Goal: Transaction & Acquisition: Obtain resource

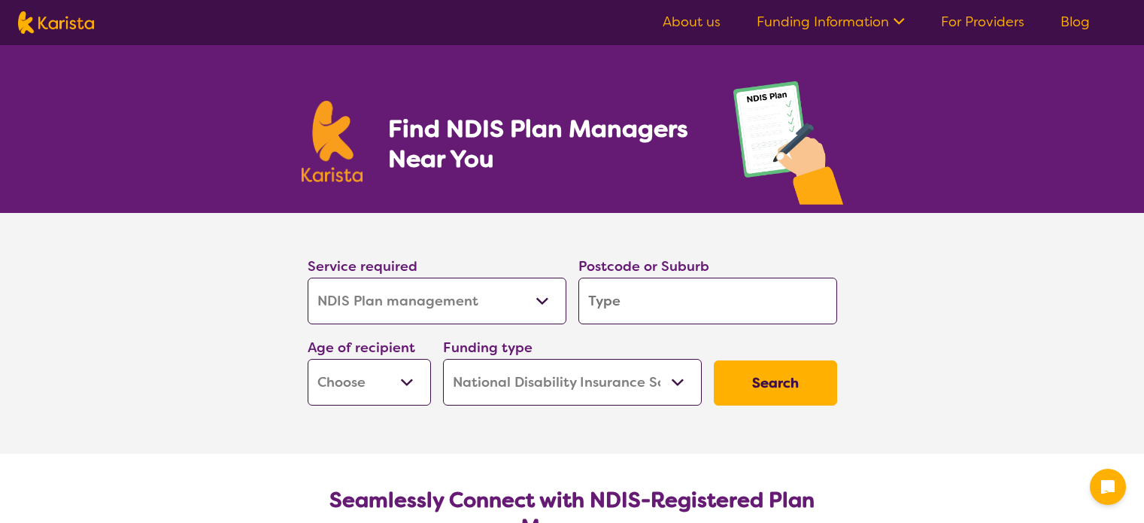
select select "NDIS Plan management"
select select "NDIS"
select select "NDIS Plan management"
select select "NDIS"
click at [427, 312] on select "Allied Health Assistant Assessment ([MEDICAL_DATA] or [MEDICAL_DATA]) Behaviour…" at bounding box center [437, 301] width 259 height 47
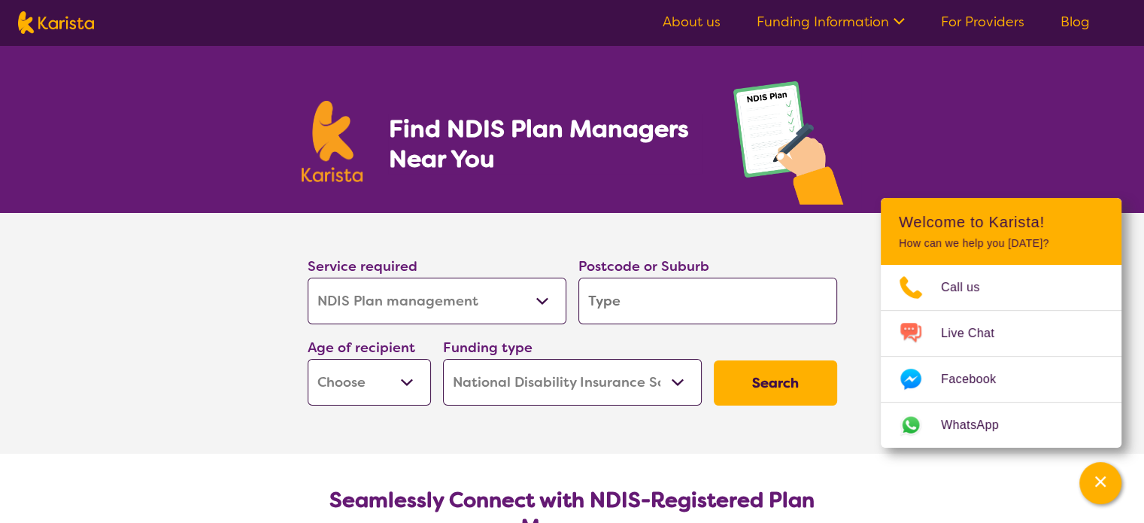
click at [308, 278] on select "Allied Health Assistant Assessment ([MEDICAL_DATA] or [MEDICAL_DATA]) Behaviour…" at bounding box center [437, 301] width 259 height 47
click at [205, 308] on section "Service required Allied Health Assistant Assessment ([MEDICAL_DATA] or [MEDICAL…" at bounding box center [572, 333] width 1144 height 241
click at [1107, 485] on icon "Channel Menu" at bounding box center [1100, 481] width 15 height 15
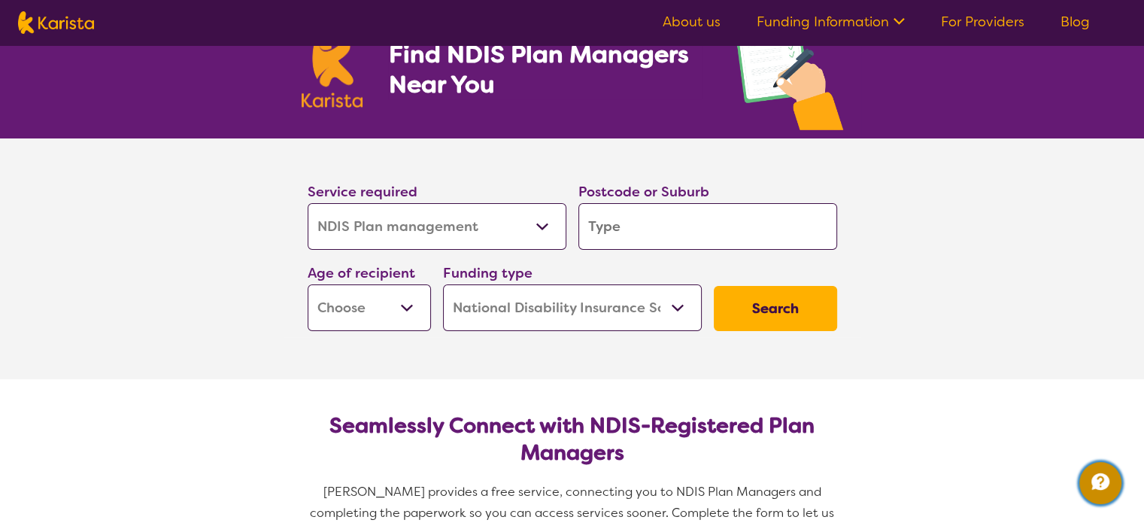
scroll to position [75, 0]
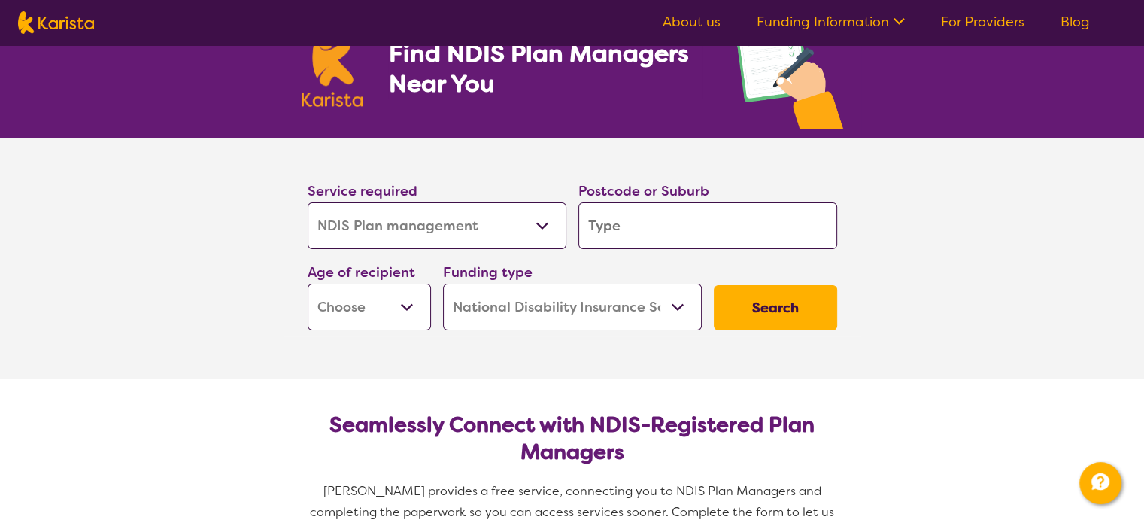
click at [650, 207] on input "search" at bounding box center [708, 225] width 259 height 47
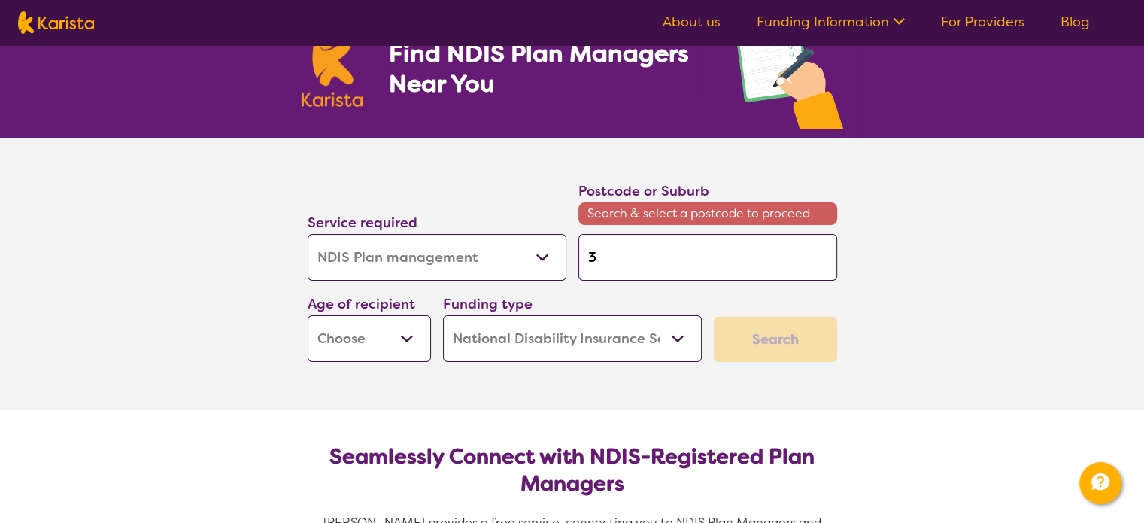
type input "3"
type input "30"
type input "303"
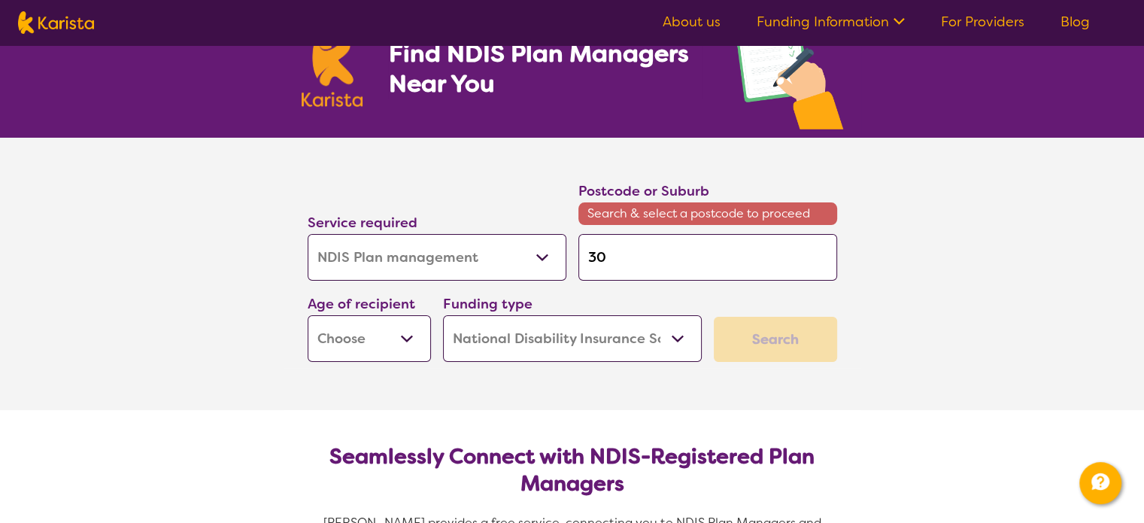
type input "303"
type input "3037"
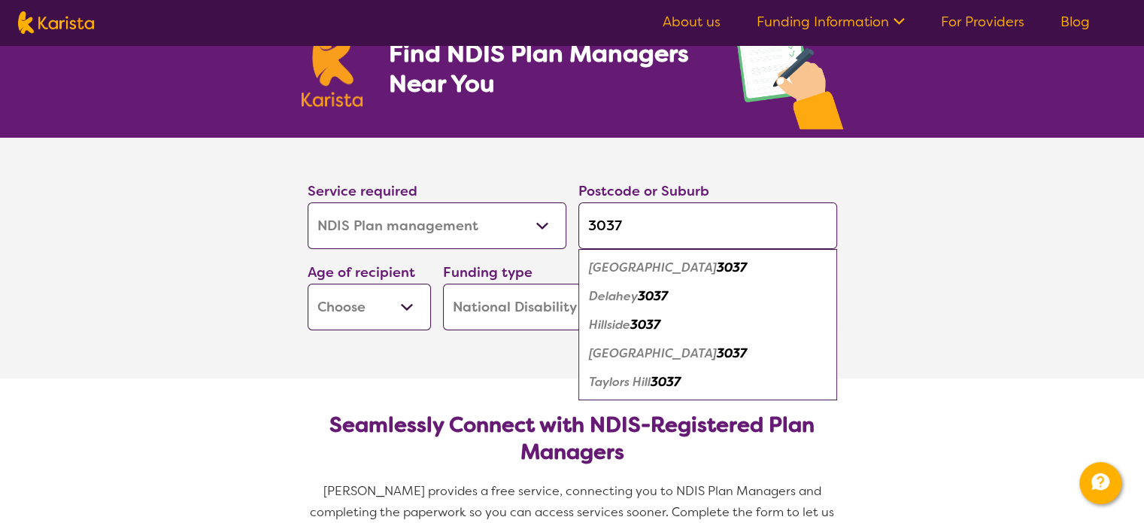
type input "3037"
click at [636, 379] on em "Taylors Hill" at bounding box center [620, 382] width 62 height 16
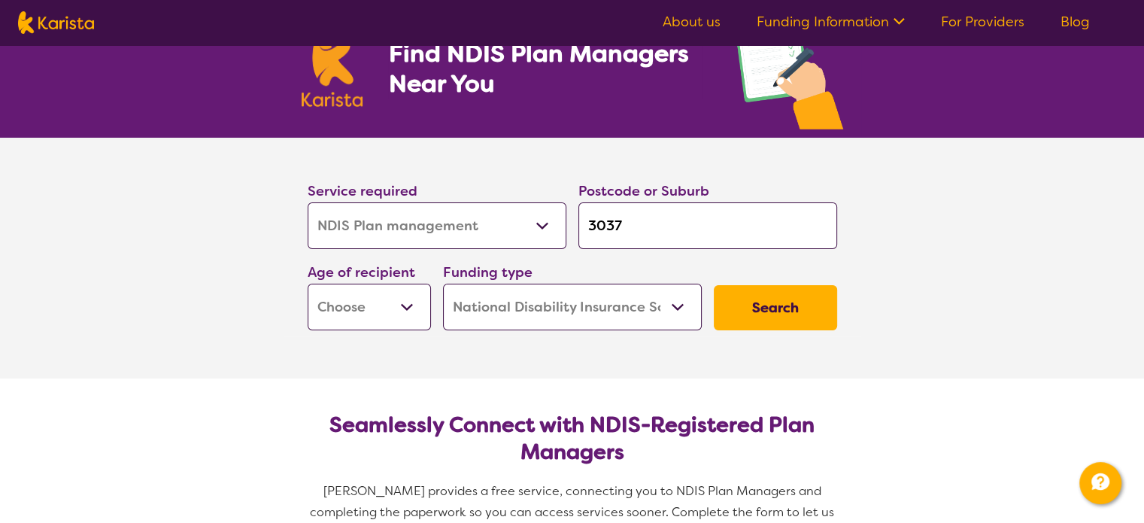
click at [391, 299] on select "Early Childhood - 0 to 9 Child - 10 to 11 Adolescent - 12 to 17 Adult - 18 to 6…" at bounding box center [369, 307] width 123 height 47
select select "EC"
click at [308, 284] on select "Early Childhood - 0 to 9 Child - 10 to 11 Adolescent - 12 to 17 Adult - 18 to 6…" at bounding box center [369, 307] width 123 height 47
select select "EC"
click at [605, 315] on select "Home Care Package (HCP) National Disability Insurance Scheme (NDIS) I don't know" at bounding box center [572, 307] width 259 height 47
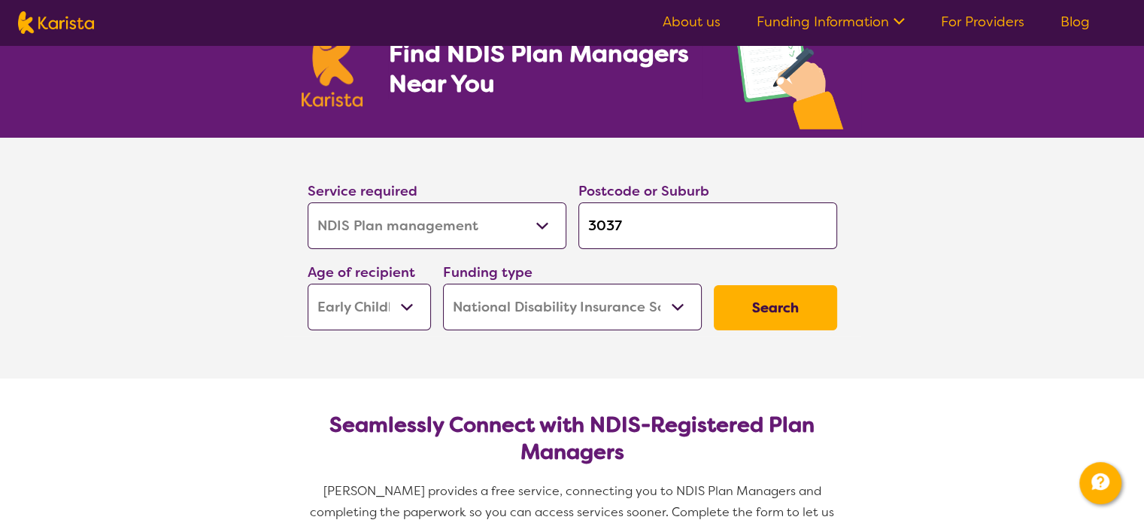
click at [443, 284] on select "Home Care Package (HCP) National Disability Insurance Scheme (NDIS) I don't know" at bounding box center [572, 307] width 259 height 47
click at [762, 299] on button "Search" at bounding box center [775, 307] width 123 height 45
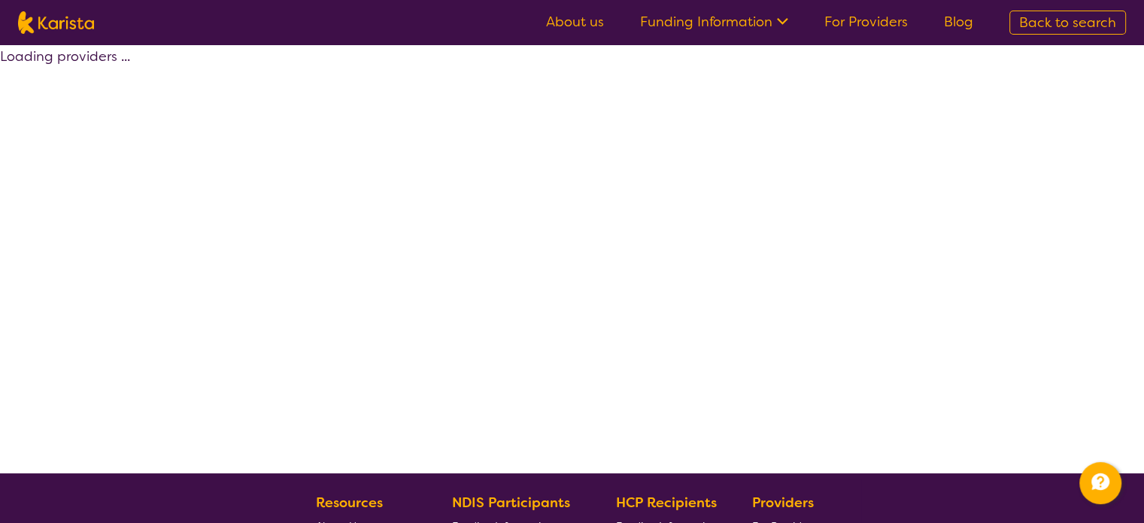
select select "by_score"
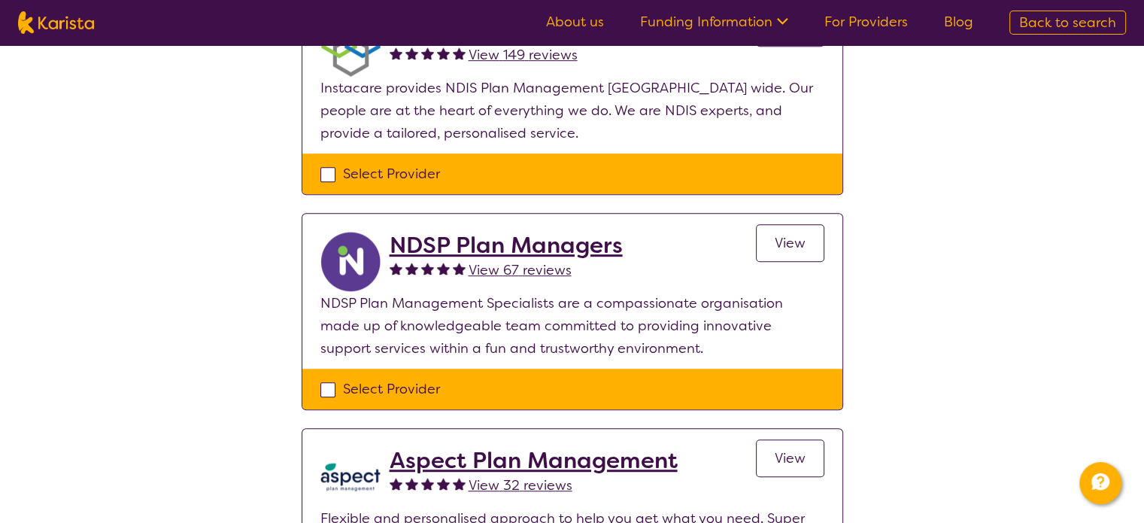
scroll to position [828, 0]
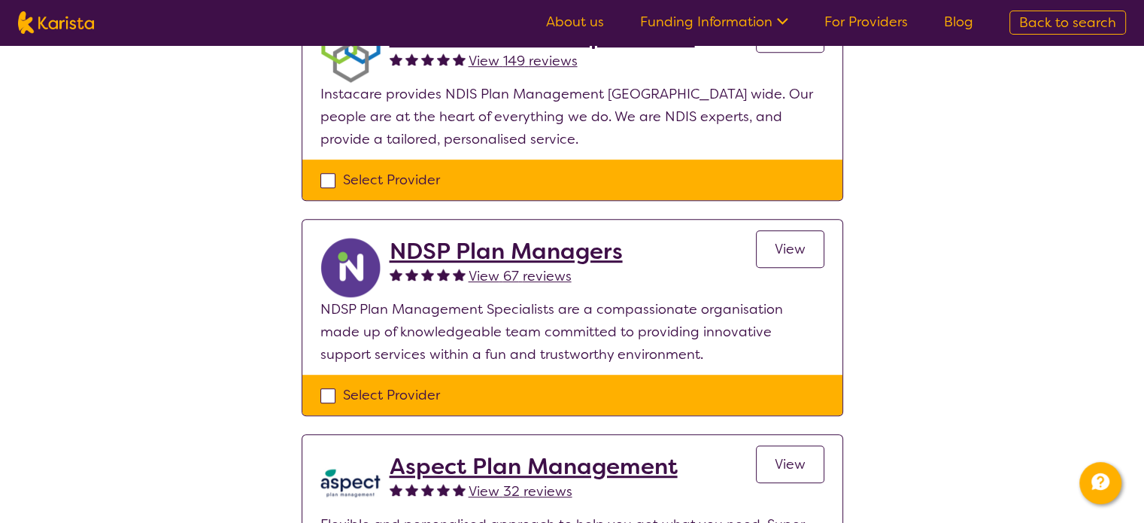
click at [512, 271] on span "View 67 reviews" at bounding box center [520, 276] width 103 height 18
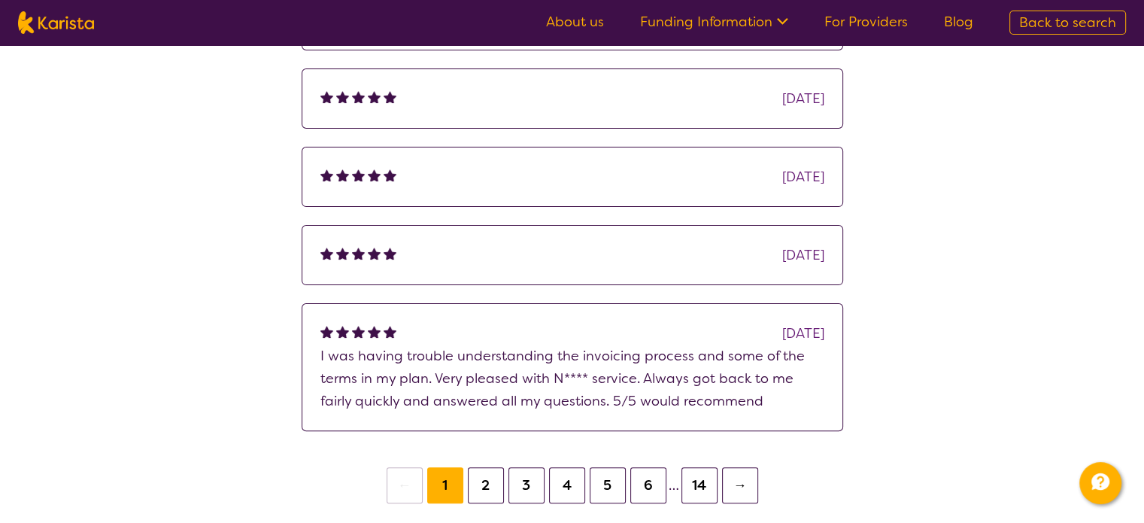
scroll to position [376, 0]
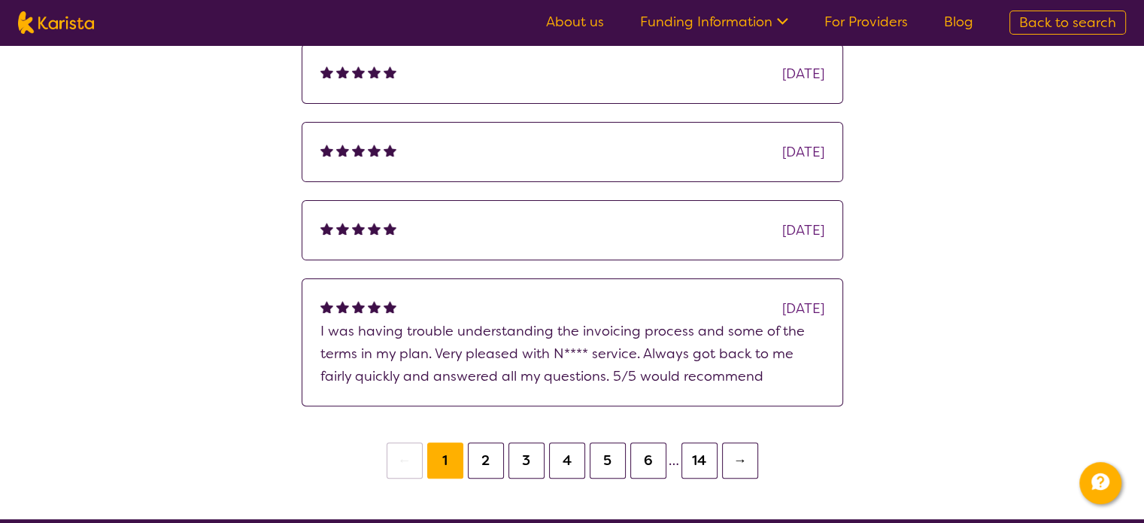
click at [559, 454] on button "4" at bounding box center [567, 460] width 36 height 36
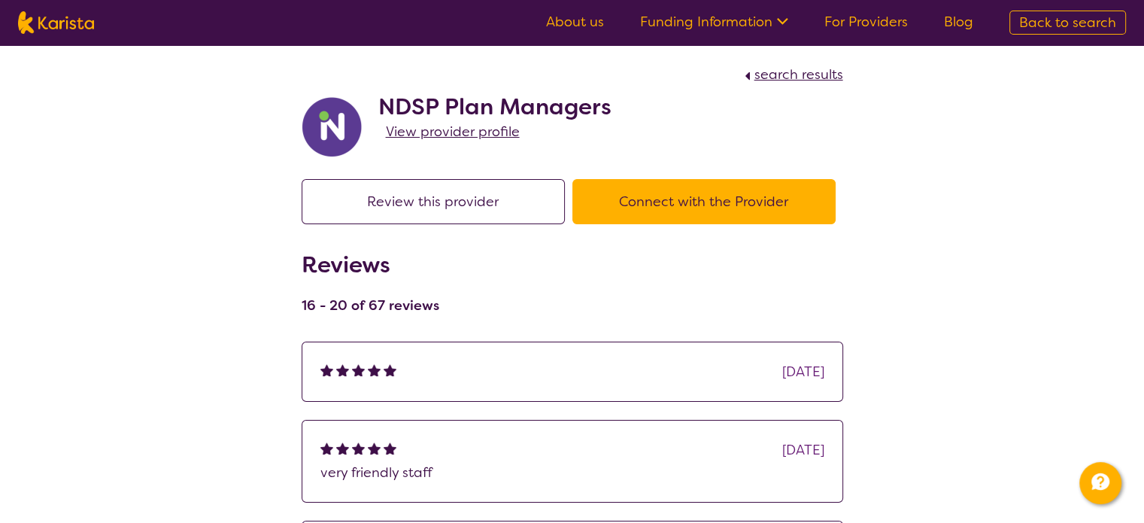
click at [693, 209] on button "Connect with the Provider" at bounding box center [704, 201] width 263 height 45
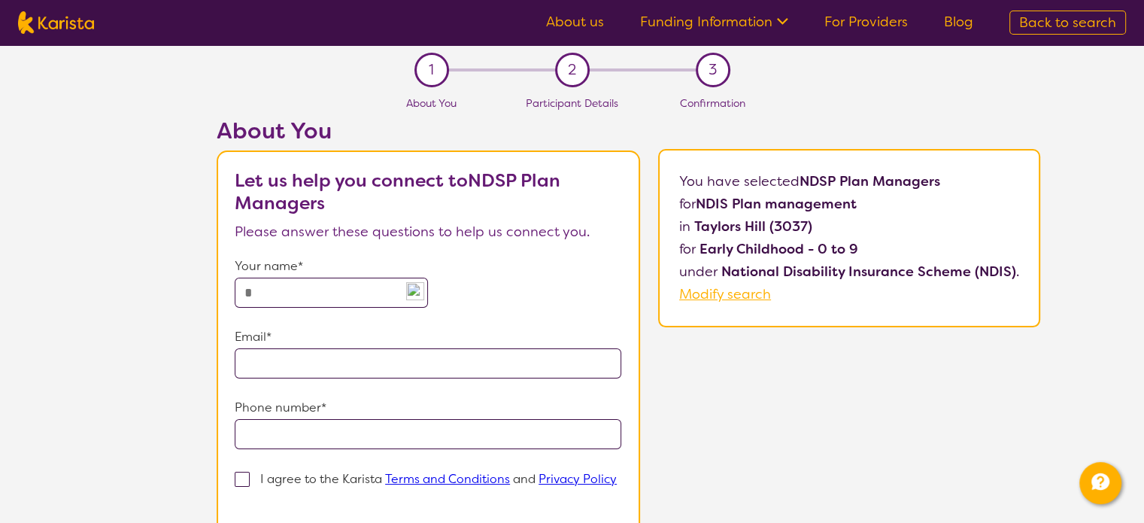
click at [352, 287] on input "text" at bounding box center [331, 293] width 193 height 30
type input "**********"
click at [187, 296] on div "**********" at bounding box center [629, 382] width 1032 height 530
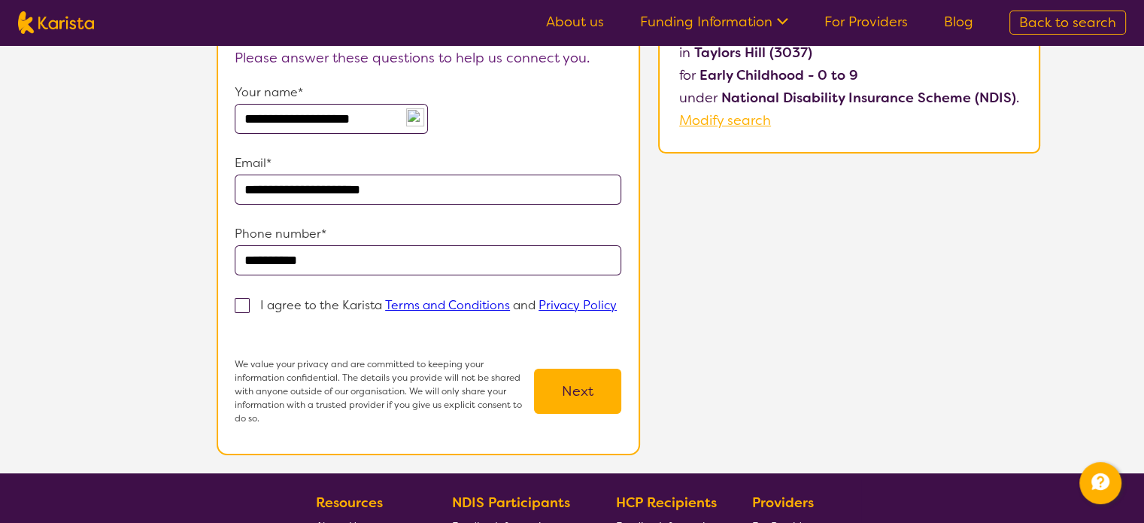
scroll to position [226, 0]
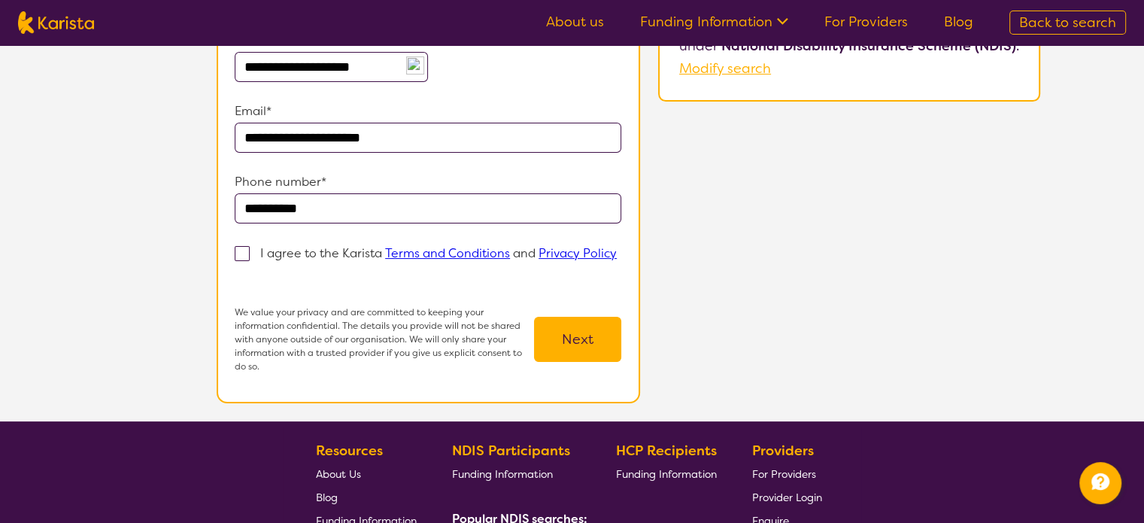
click at [379, 190] on p "Phone number*" at bounding box center [428, 182] width 387 height 23
click at [377, 193] on input "**********" at bounding box center [428, 208] width 387 height 30
type input "**********"
drag, startPoint x: 166, startPoint y: 181, endPoint x: 210, endPoint y: 218, distance: 57.6
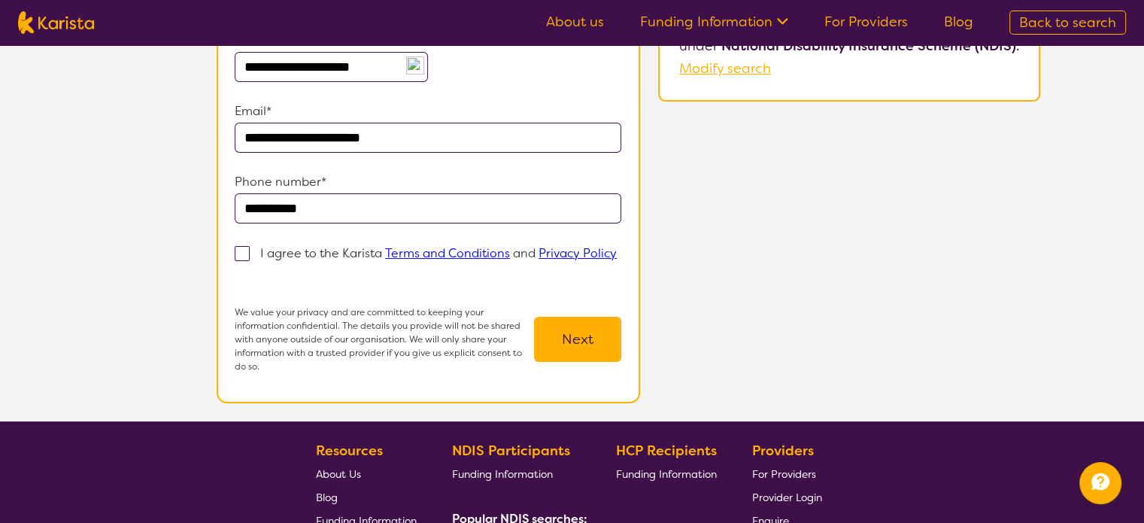
click at [166, 181] on div "**********" at bounding box center [629, 157] width 1032 height 530
click at [238, 246] on span at bounding box center [242, 253] width 15 height 15
click at [238, 271] on input "I agree to the Karista Terms and Conditions and Privacy Policy" at bounding box center [240, 276] width 10 height 10
checkbox input "true"
click at [583, 322] on button "Next" at bounding box center [577, 339] width 87 height 45
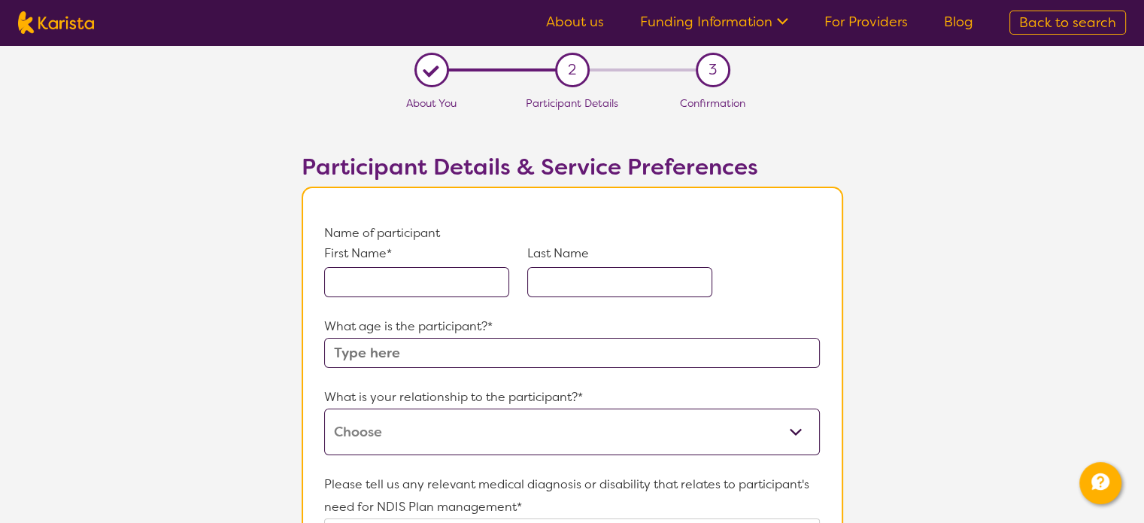
click at [382, 278] on input "text" at bounding box center [416, 282] width 185 height 30
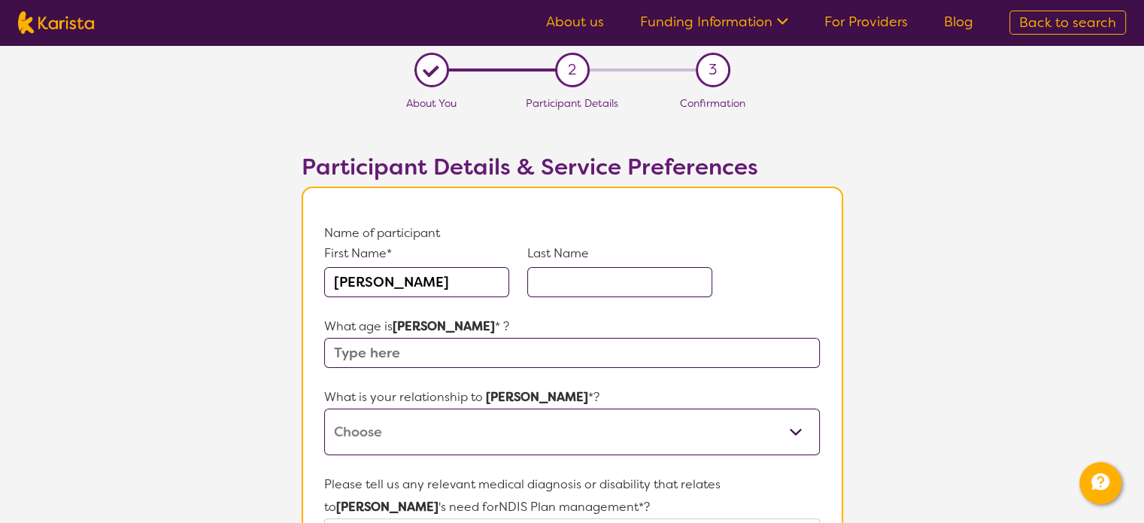
type input "[PERSON_NAME]"
click at [623, 272] on input "text" at bounding box center [619, 282] width 185 height 30
type input "West"
click at [412, 345] on input "text" at bounding box center [571, 353] width 495 height 30
type input "4"
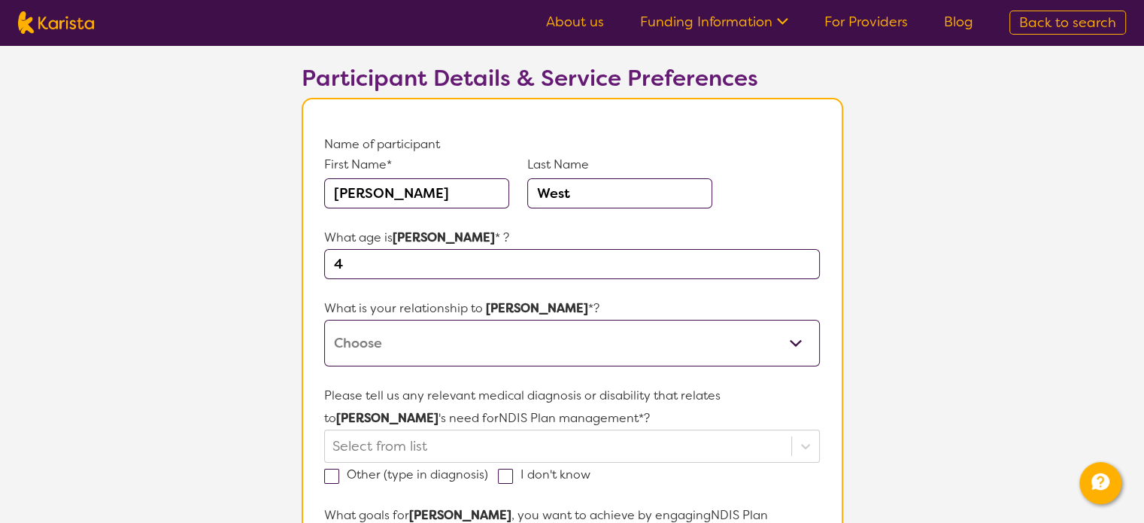
scroll to position [226, 0]
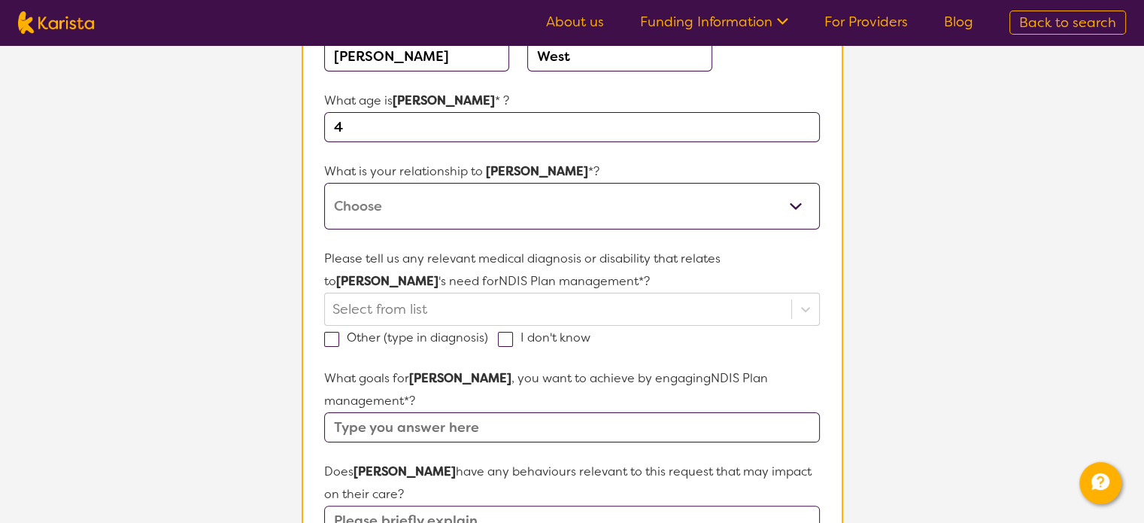
click at [431, 201] on select "This request is for myself I am their parent I am their child I am their spouse…" at bounding box center [571, 206] width 495 height 47
select select "I am their parent"
click at [324, 183] on select "This request is for myself I am their parent I am their child I am their spouse…" at bounding box center [571, 206] width 495 height 47
click at [228, 199] on section "L About You 2 Participant Details 3 Confirmation Participant Details & Service …" at bounding box center [572, 493] width 1144 height 1349
click at [472, 301] on div "Please tell us any relevant medical diagnosis or disability that relates to [PE…" at bounding box center [571, 299] width 495 height 102
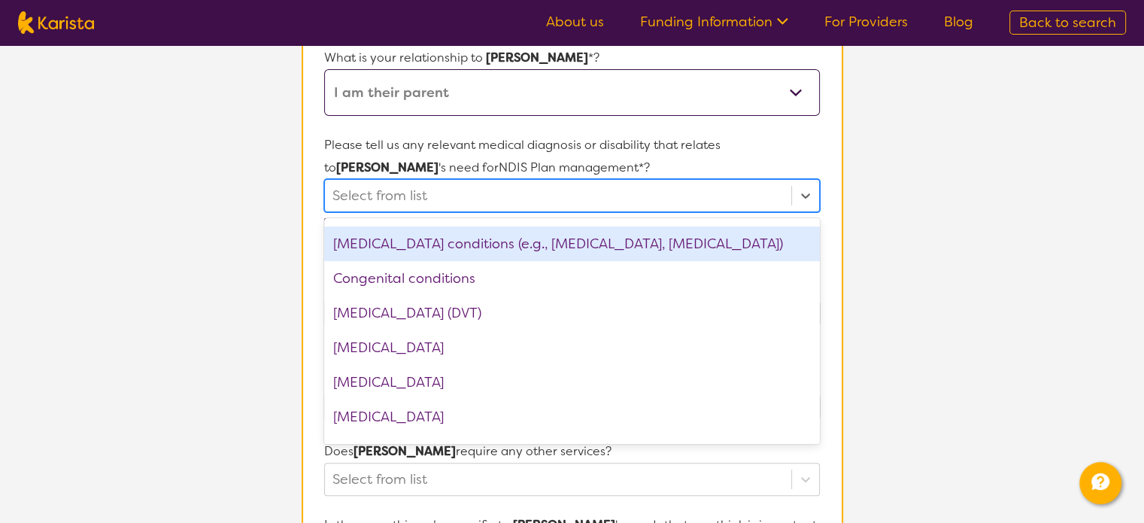
scroll to position [677, 0]
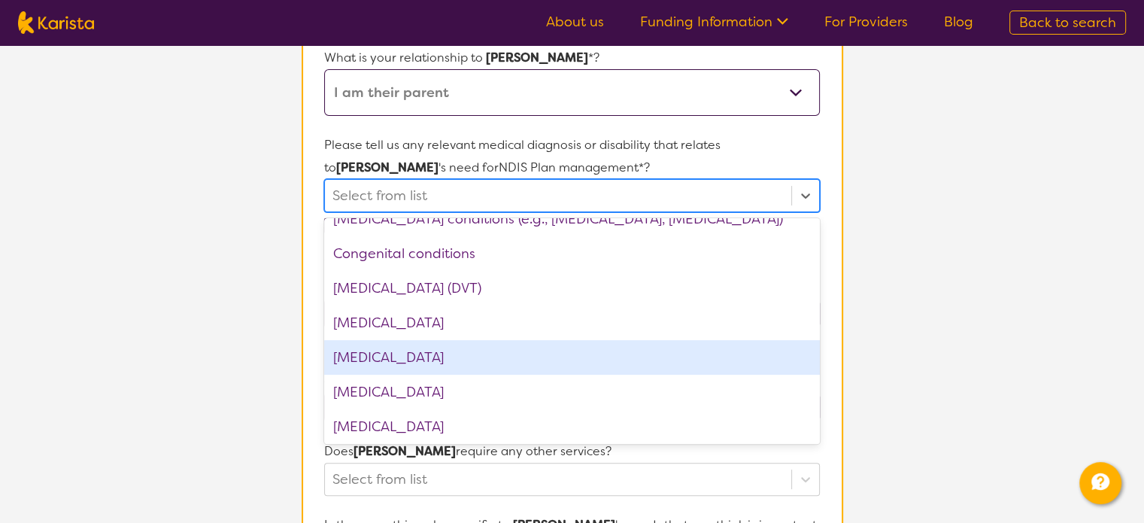
click at [390, 348] on div "[MEDICAL_DATA]" at bounding box center [571, 357] width 495 height 35
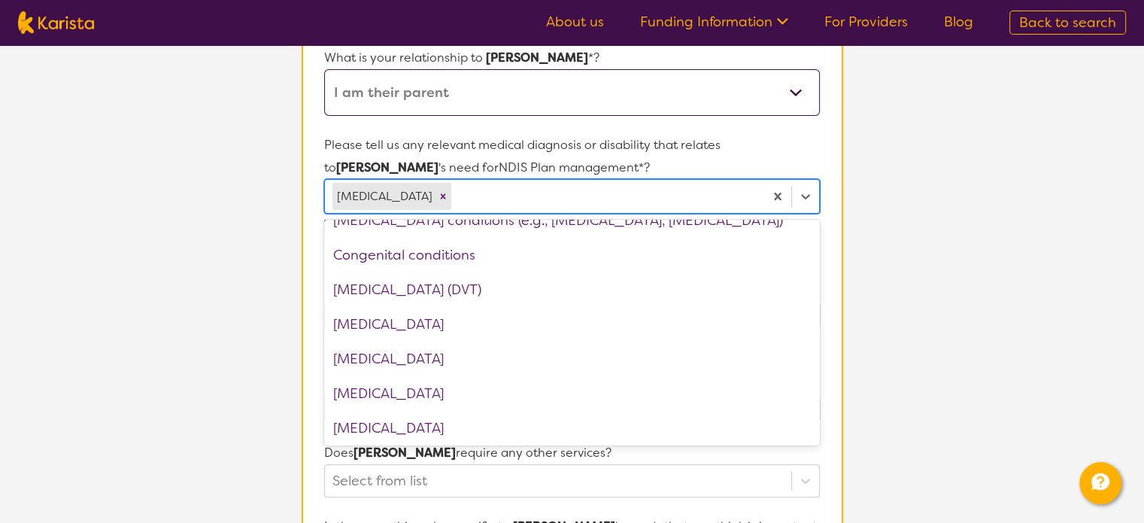
click at [256, 160] on section "L About You 2 Participant Details 3 Confirmation Participant Details & Service …" at bounding box center [572, 381] width 1144 height 1351
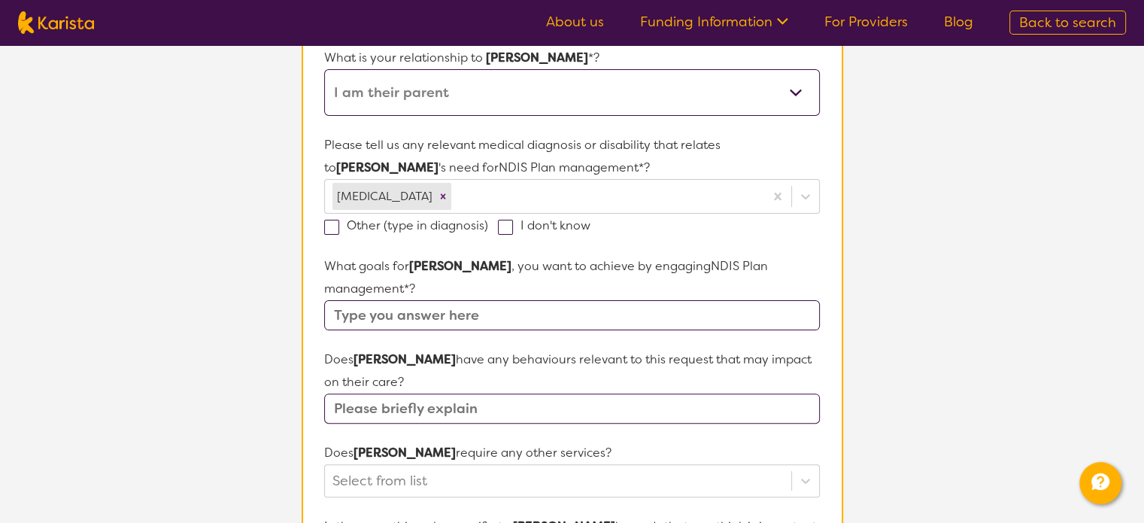
click at [504, 225] on span at bounding box center [505, 227] width 15 height 15
click at [591, 225] on input "I don't know" at bounding box center [596, 225] width 10 height 10
checkbox input "true"
click at [222, 173] on section "L About You 2 Participant Details 3 Confirmation Participant Details & Service …" at bounding box center [572, 381] width 1144 height 1351
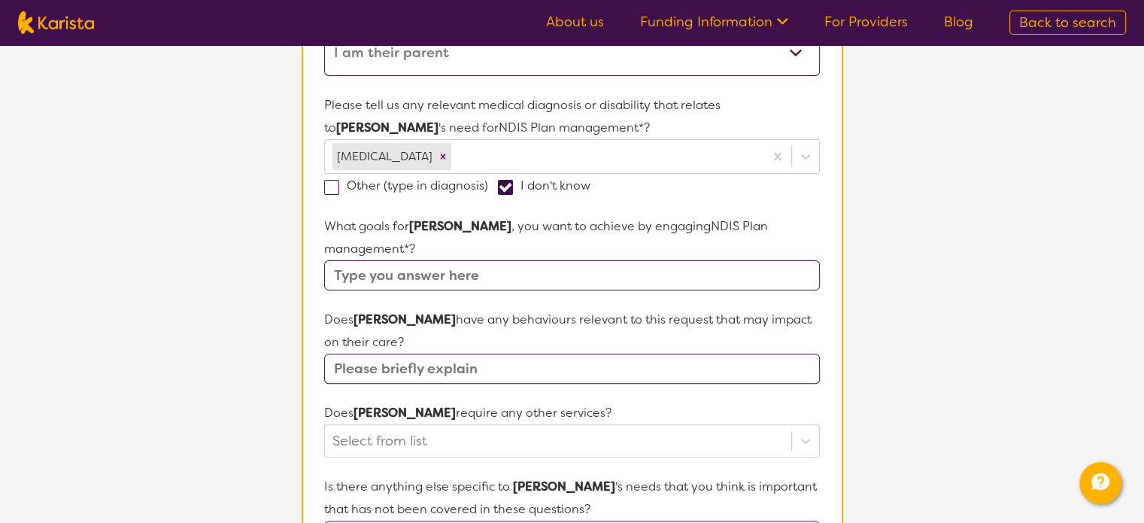
scroll to position [415, 0]
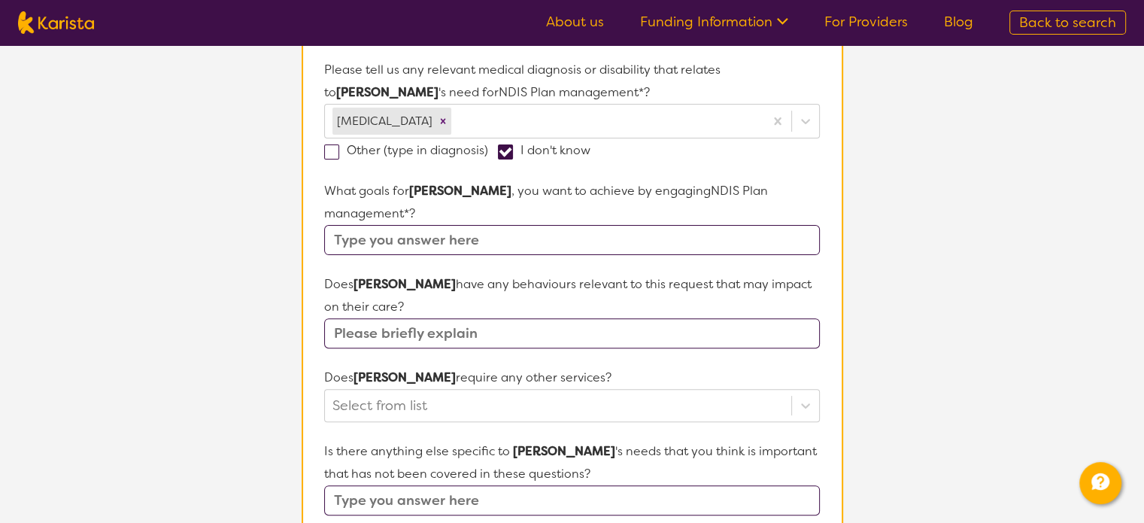
click at [419, 234] on input "text" at bounding box center [571, 240] width 495 height 30
click at [499, 238] on input "Speech, Commutating" at bounding box center [571, 240] width 495 height 30
type input "Speech"
click at [205, 210] on section "L About You 2 Participant Details 3 Confirmation Participant Details & Service …" at bounding box center [572, 306] width 1144 height 1351
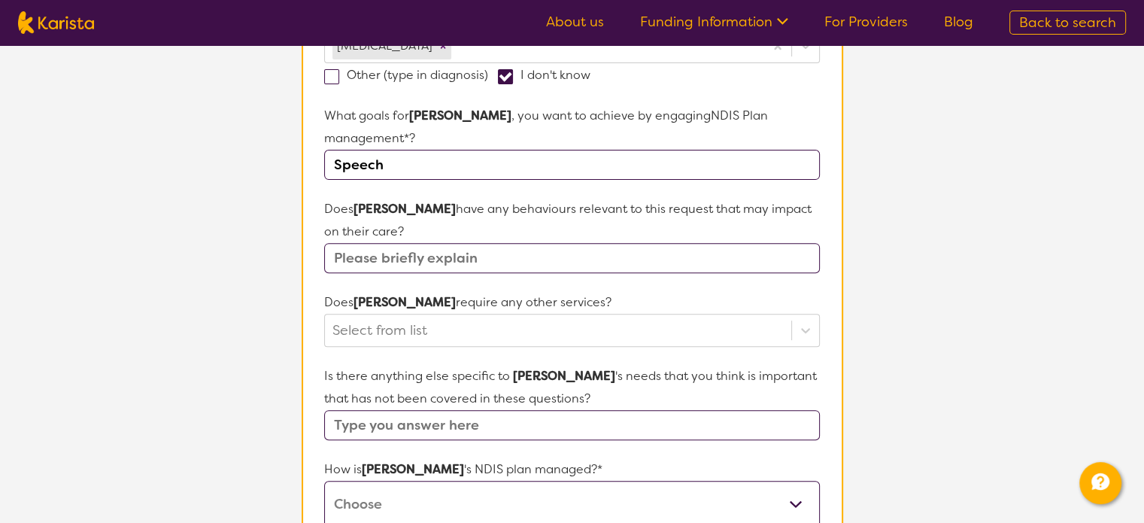
click at [366, 248] on input "text" at bounding box center [571, 258] width 495 height 30
type input "No"
click at [199, 219] on section "L About You 2 Participant Details 3 Confirmation Participant Details & Service …" at bounding box center [572, 230] width 1144 height 1351
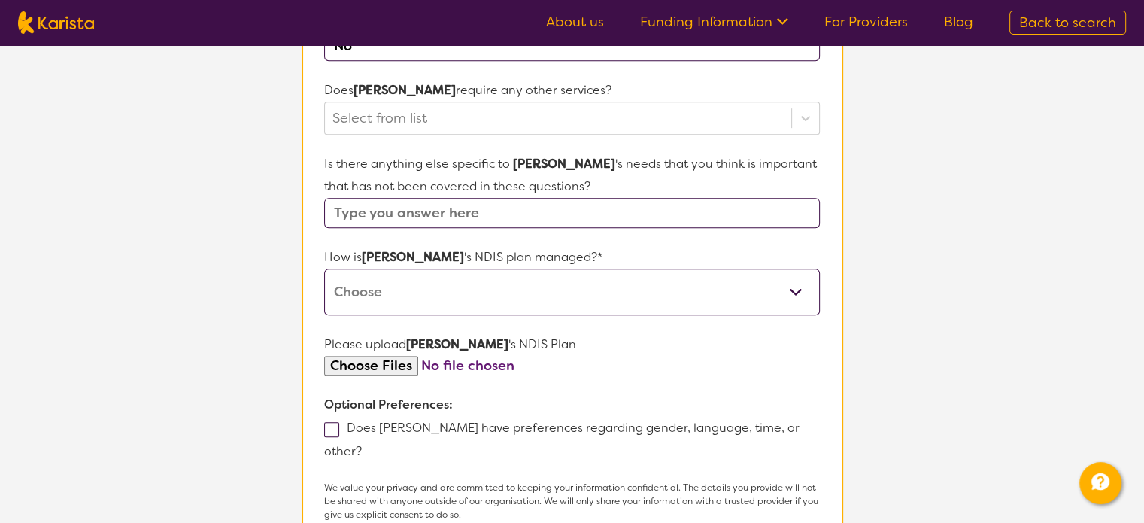
scroll to position [716, 0]
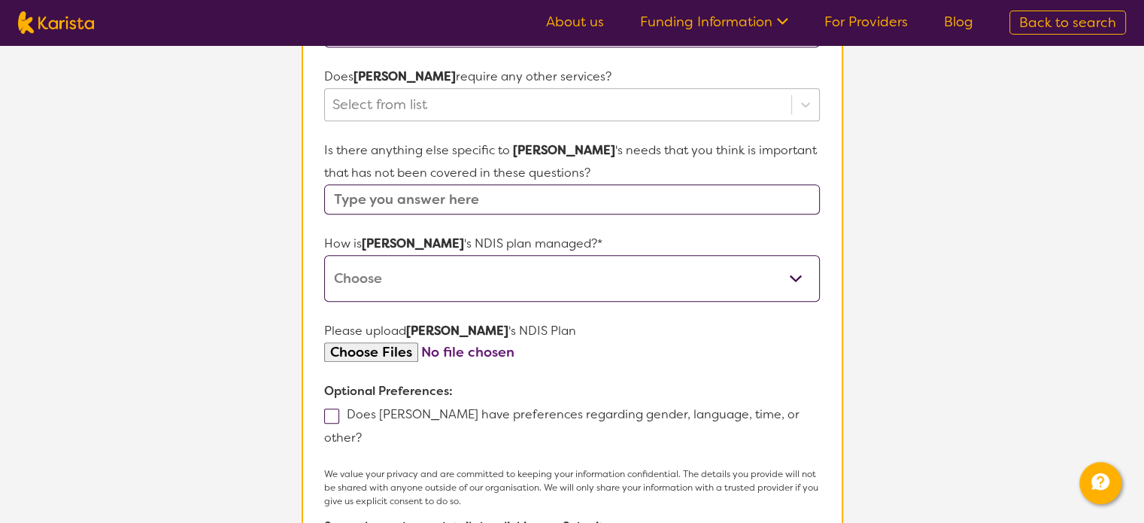
click at [396, 99] on div at bounding box center [558, 105] width 451 height 26
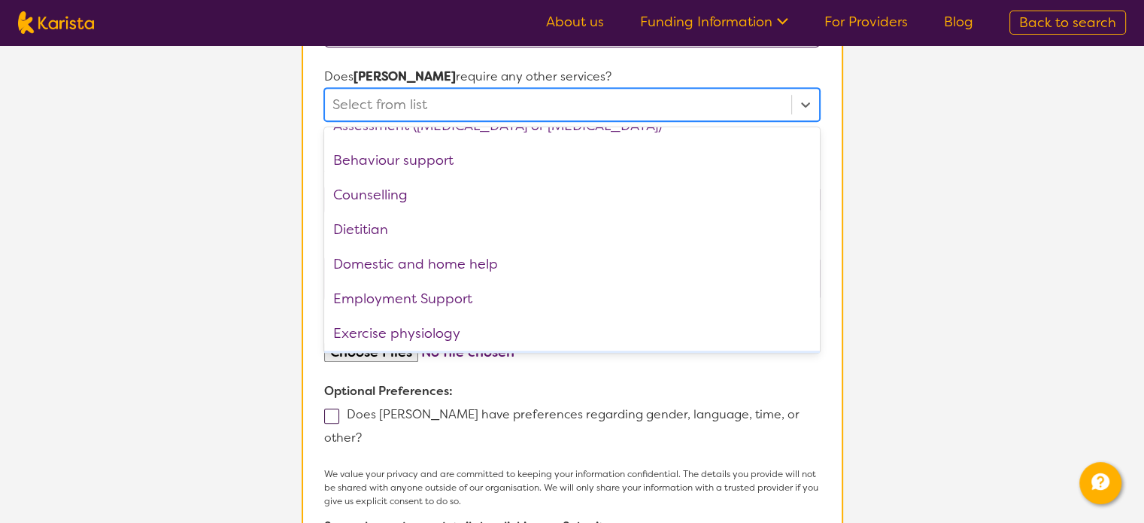
scroll to position [0, 0]
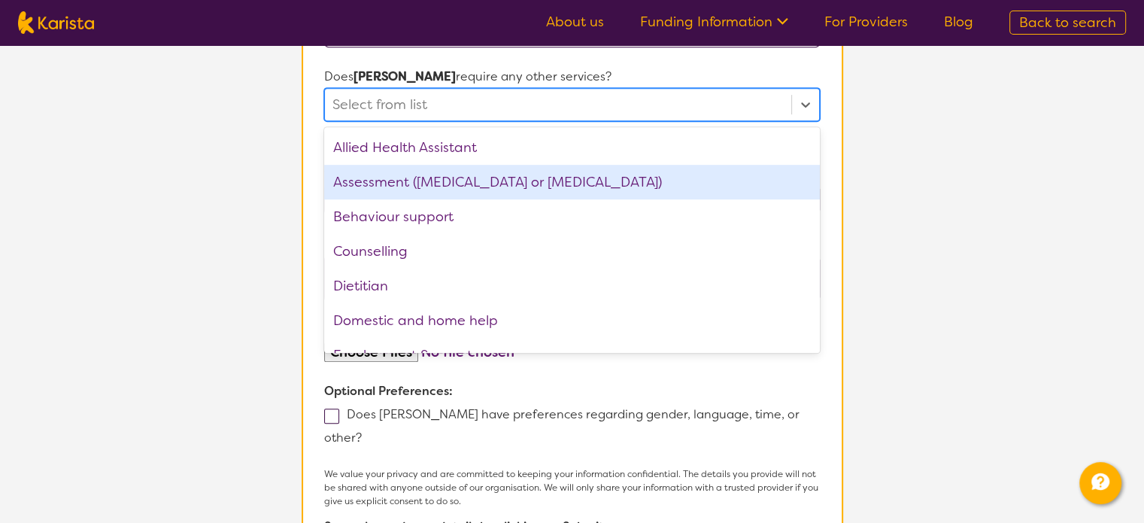
click at [190, 132] on section "L About You 2 Participant Details 3 Confirmation Participant Details & Service …" at bounding box center [572, 5] width 1144 height 1351
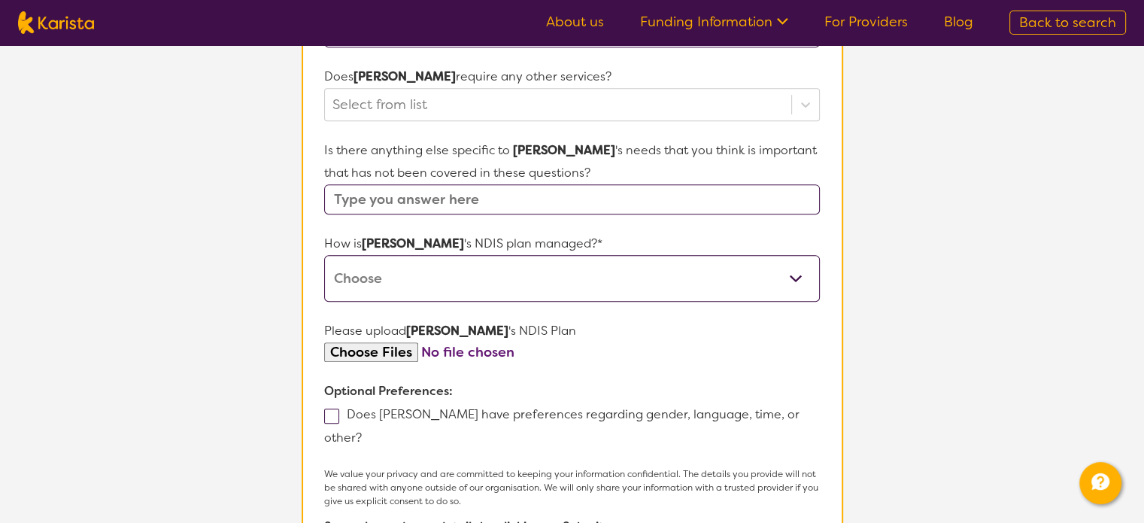
click at [471, 267] on select "Self-managed NDIS plan Managed by a registered plan management provider (not th…" at bounding box center [571, 278] width 495 height 47
click at [251, 291] on section "L About You 2 Participant Details 3 Confirmation Participant Details & Service …" at bounding box center [572, 5] width 1144 height 1351
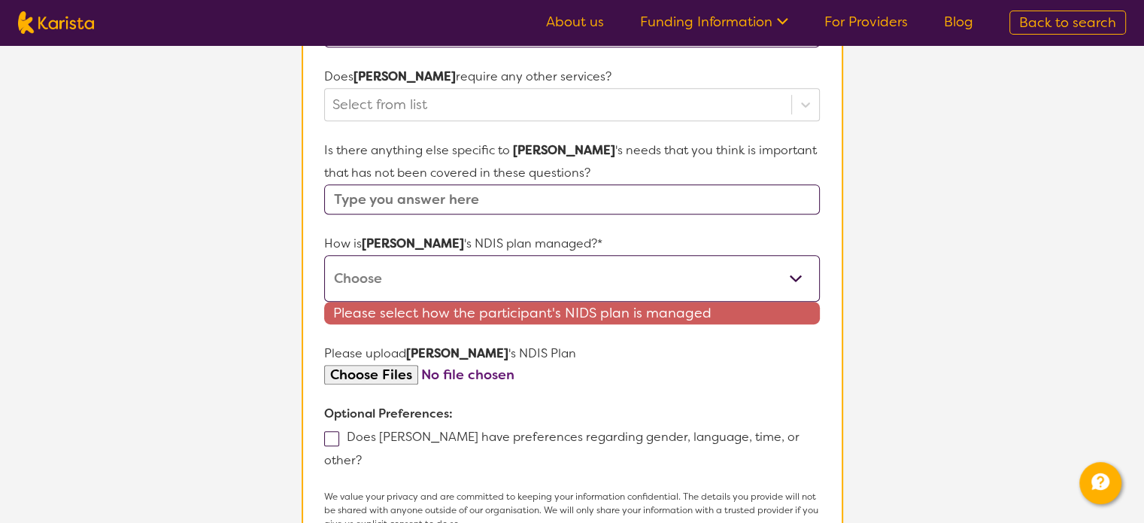
click at [256, 290] on section "L About You 2 Participant Details 3 Confirmation Participant Details & Service …" at bounding box center [572, 16] width 1144 height 1373
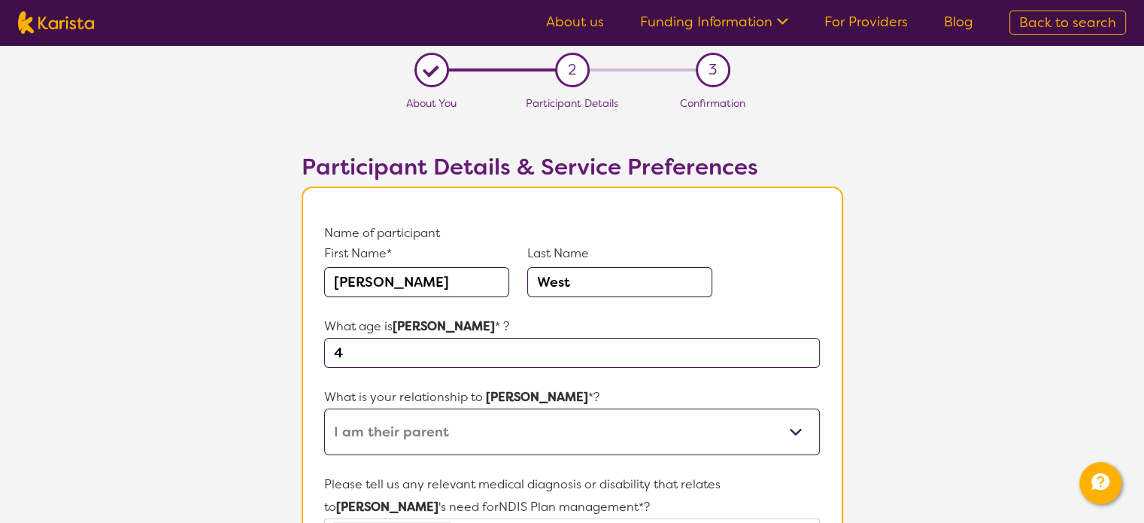
click at [781, 23] on icon at bounding box center [781, 20] width 16 height 16
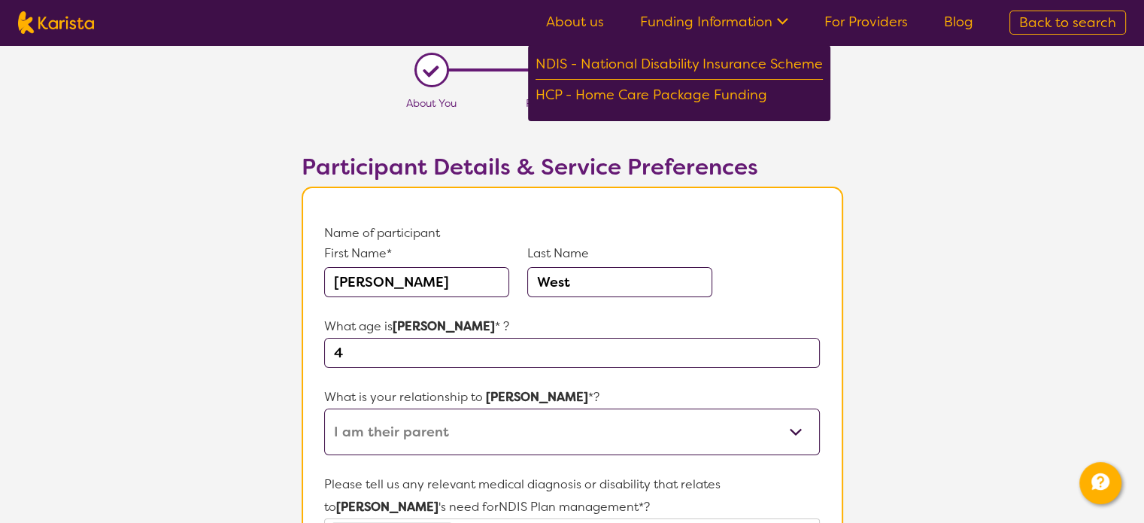
click at [781, 23] on icon at bounding box center [781, 20] width 16 height 16
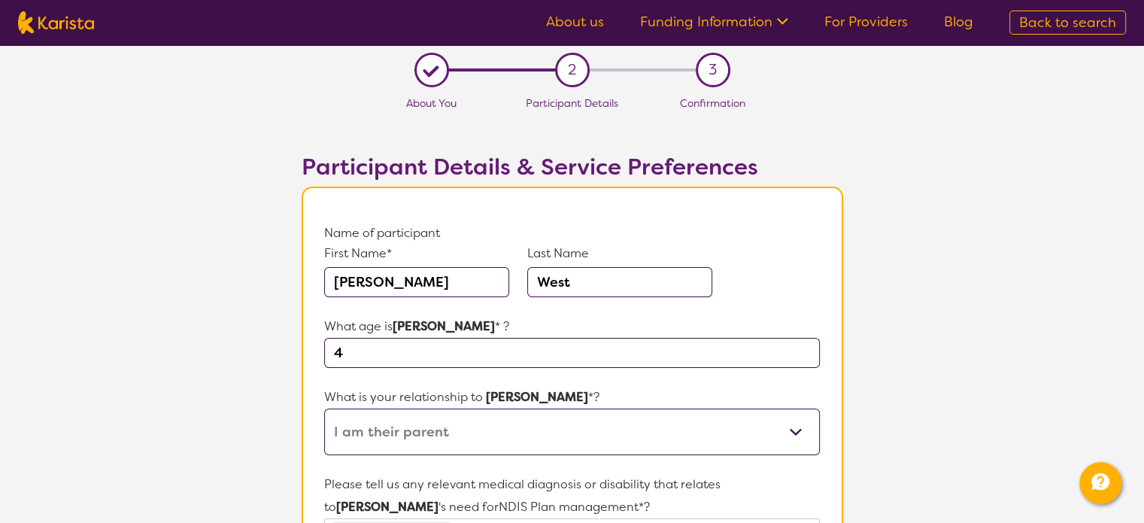
click at [595, 17] on link "About us" at bounding box center [575, 22] width 58 height 18
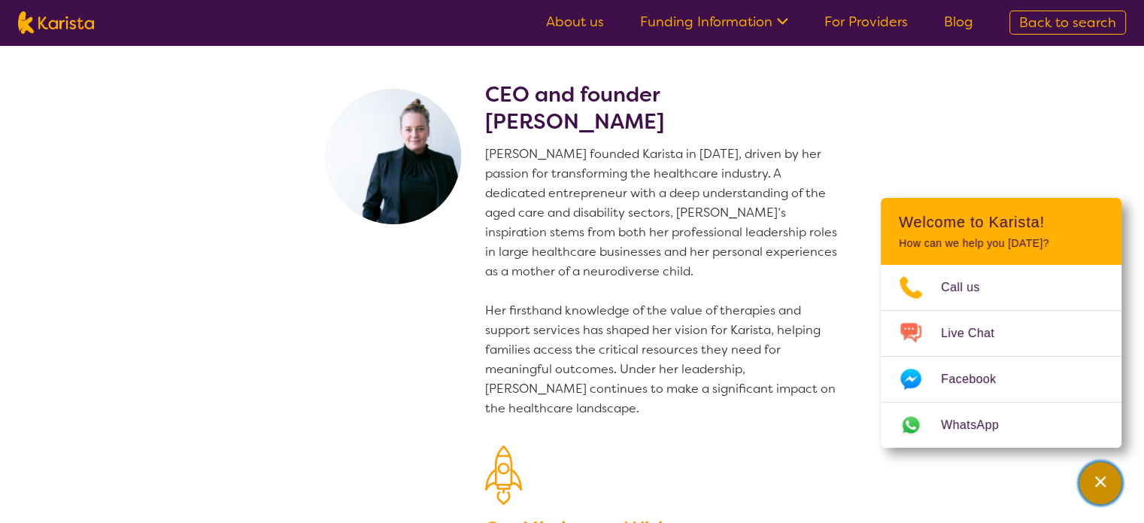
click at [1104, 479] on icon "Channel Menu" at bounding box center [1100, 481] width 11 height 11
